Goal: Go to known website: Go to known website

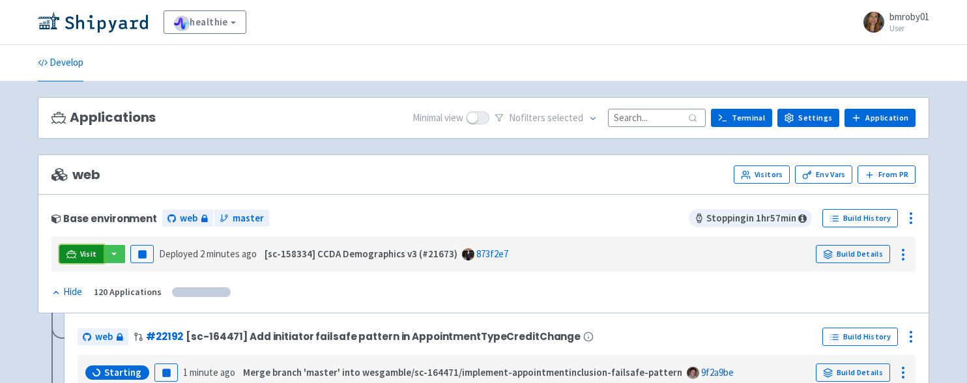
click at [85, 253] on span "Visit" at bounding box center [88, 254] width 17 height 10
